Goal: Transaction & Acquisition: Purchase product/service

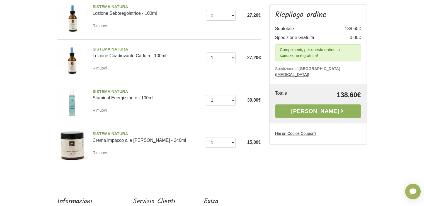
scroll to position [195, 0]
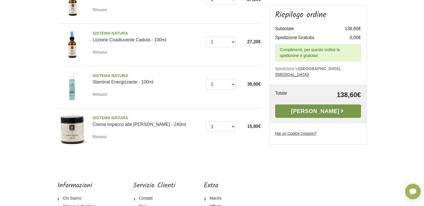
click at [318, 106] on link "[PERSON_NAME]" at bounding box center [318, 110] width 86 height 13
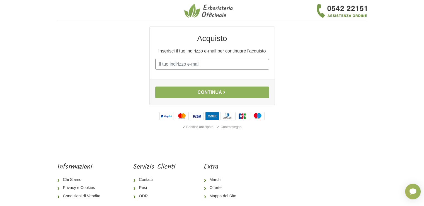
click at [196, 67] on input "E-mail" at bounding box center [212, 64] width 114 height 11
type input "s.monesi74@gmail.com"
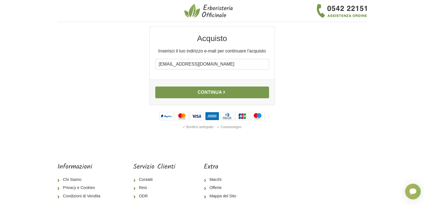
click at [208, 92] on button "Continua" at bounding box center [212, 92] width 114 height 12
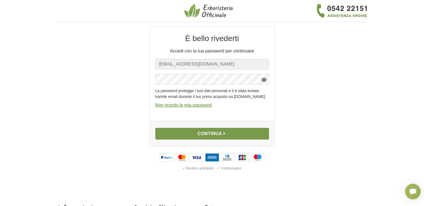
click at [211, 139] on button "Continua" at bounding box center [212, 134] width 114 height 12
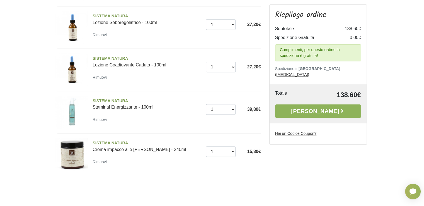
scroll to position [251, 0]
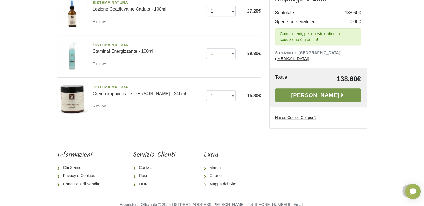
click at [312, 95] on link "Alla Cassa" at bounding box center [318, 94] width 86 height 13
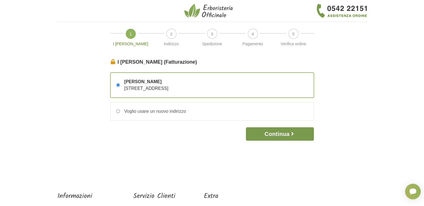
click at [276, 135] on button "Continua" at bounding box center [280, 133] width 68 height 13
click at [277, 133] on button "Continua" at bounding box center [280, 133] width 68 height 13
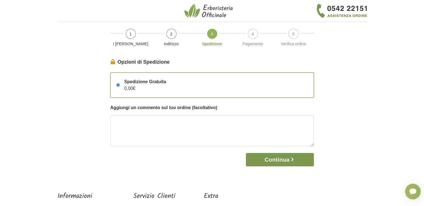
click at [282, 160] on button "Continua" at bounding box center [280, 159] width 68 height 13
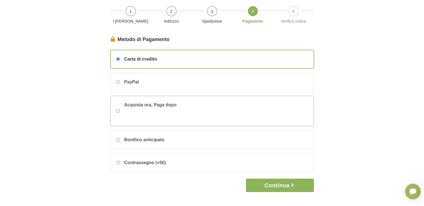
scroll to position [84, 0]
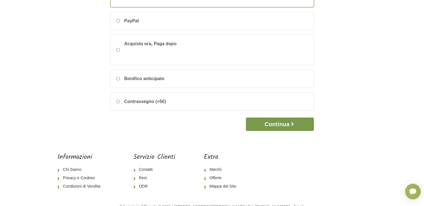
click at [267, 125] on button "Continua" at bounding box center [280, 123] width 68 height 13
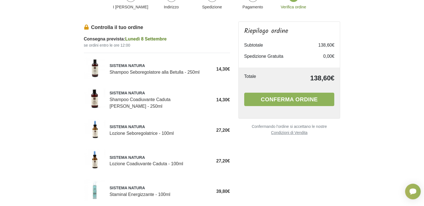
scroll to position [28, 0]
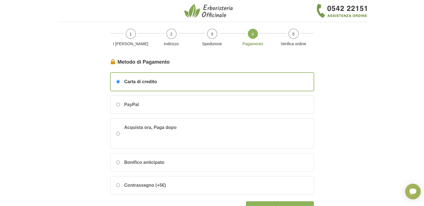
click at [152, 80] on span "Carta di credito" at bounding box center [140, 81] width 33 height 7
click at [120, 80] on input "Carta di credito" at bounding box center [118, 82] width 4 height 4
click at [152, 80] on span "Carta di credito" at bounding box center [140, 81] width 33 height 7
click at [120, 80] on input "Carta di credito" at bounding box center [118, 82] width 4 height 4
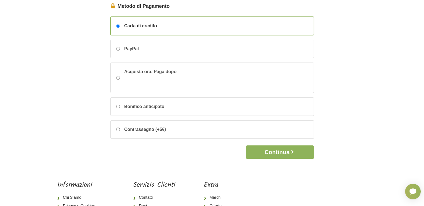
scroll to position [84, 0]
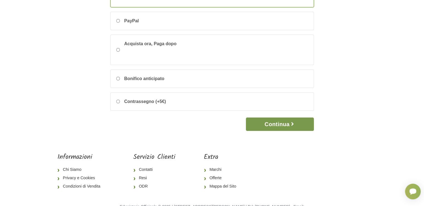
click at [269, 126] on button "Continua" at bounding box center [280, 123] width 68 height 13
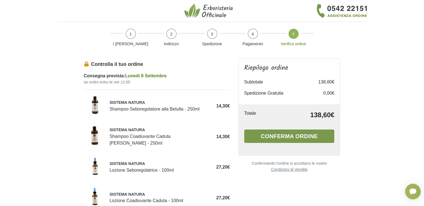
click at [279, 138] on button "Conferma ordine" at bounding box center [289, 135] width 90 height 13
